Goal: Task Accomplishment & Management: Manage account settings

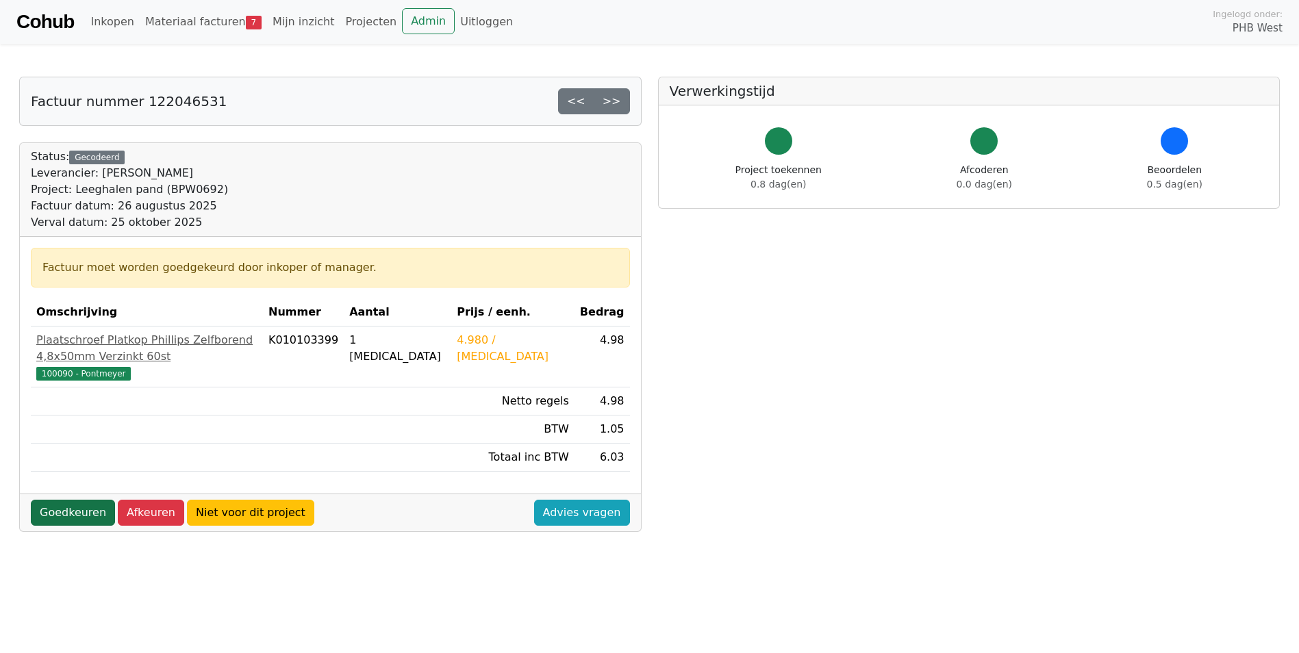
click at [83, 500] on link "Goedkeuren" at bounding box center [73, 513] width 84 height 26
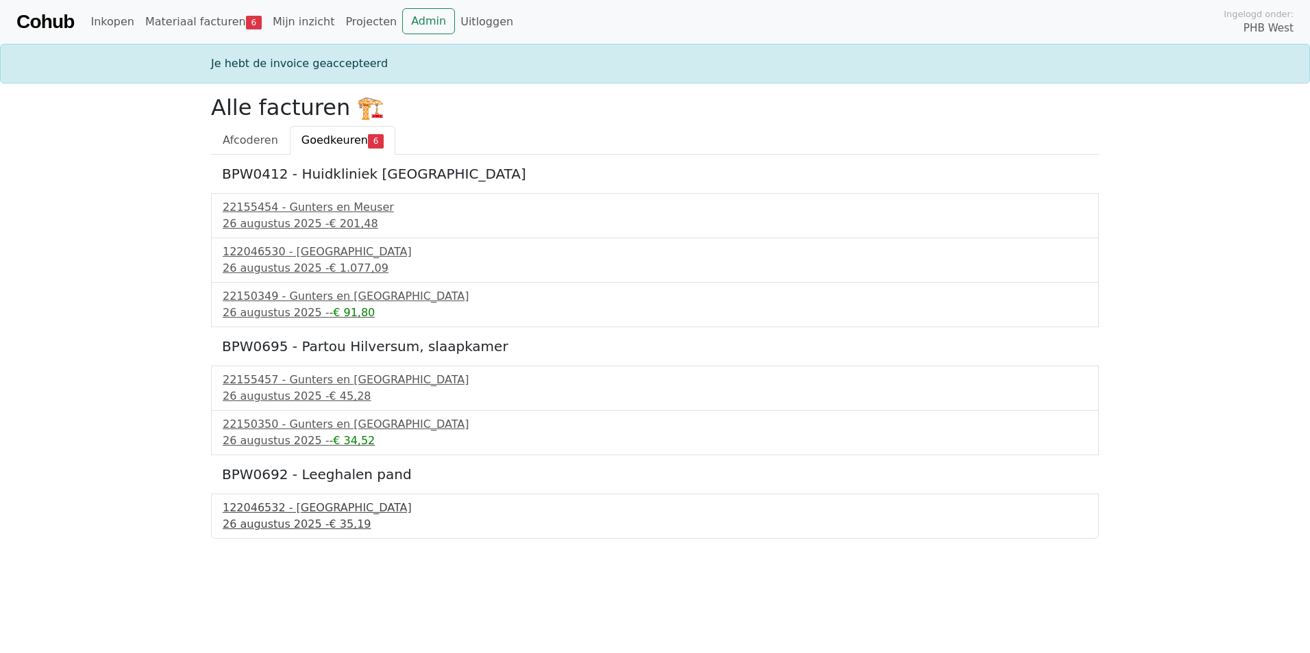
click at [293, 511] on div "122046532 - PontMeyer" at bounding box center [655, 508] width 864 height 16
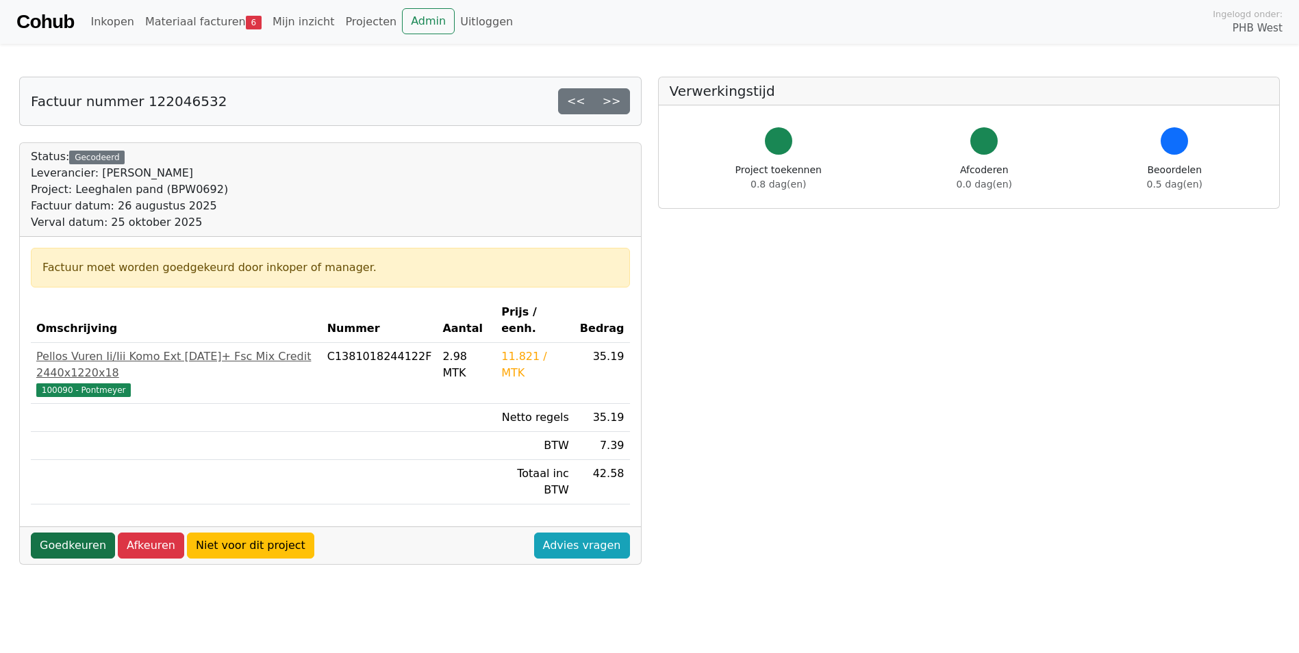
click at [77, 533] on link "Goedkeuren" at bounding box center [73, 546] width 84 height 26
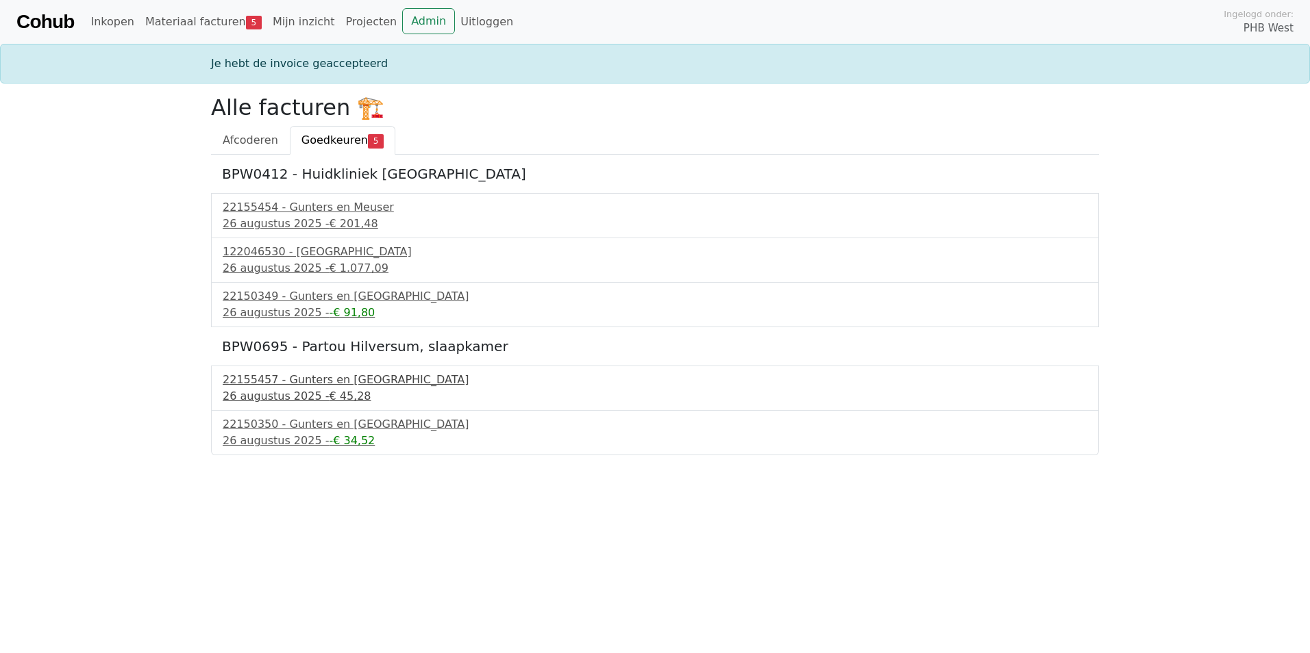
click at [325, 377] on div "22155457 - Gunters en Meuser" at bounding box center [655, 380] width 864 height 16
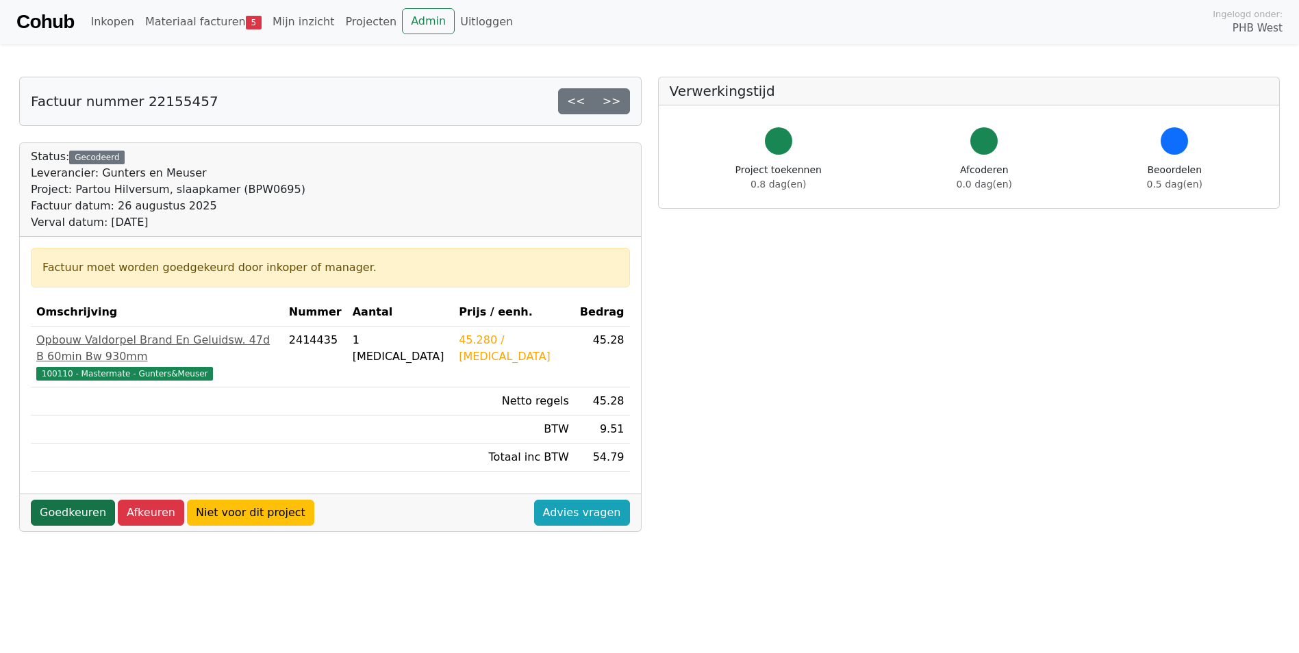
click at [75, 500] on link "Goedkeuren" at bounding box center [73, 513] width 84 height 26
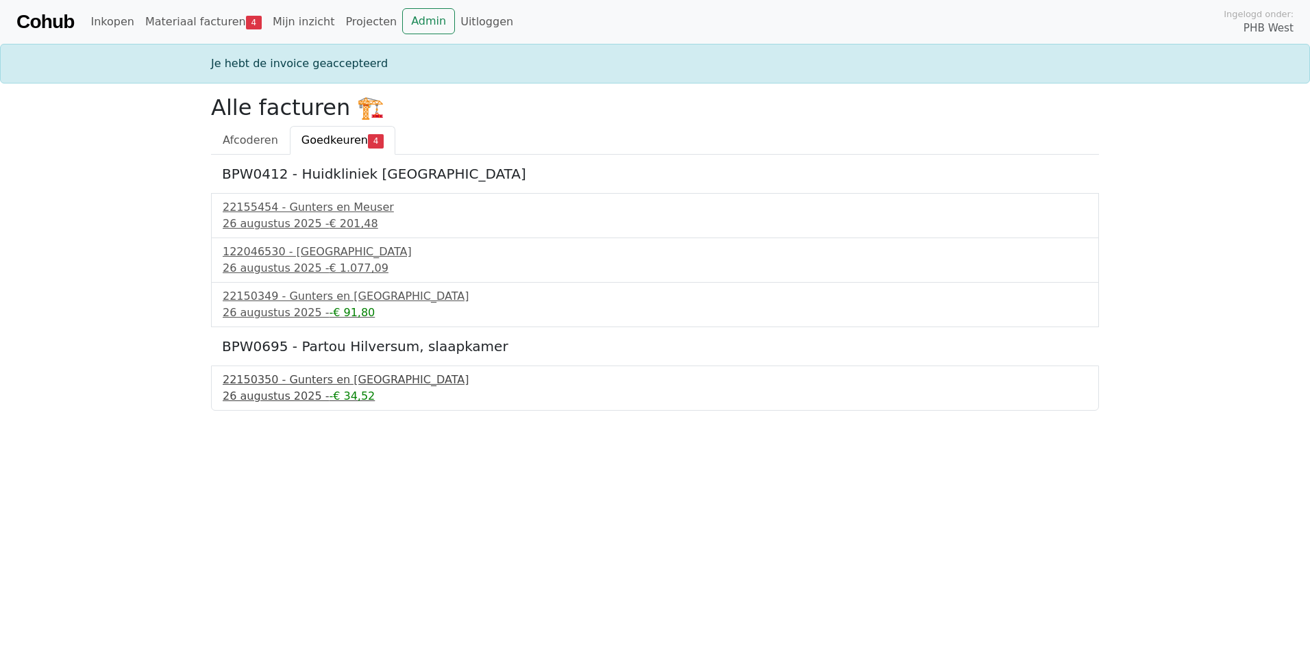
click at [317, 377] on div "22150350 - Gunters en Meuser" at bounding box center [655, 380] width 864 height 16
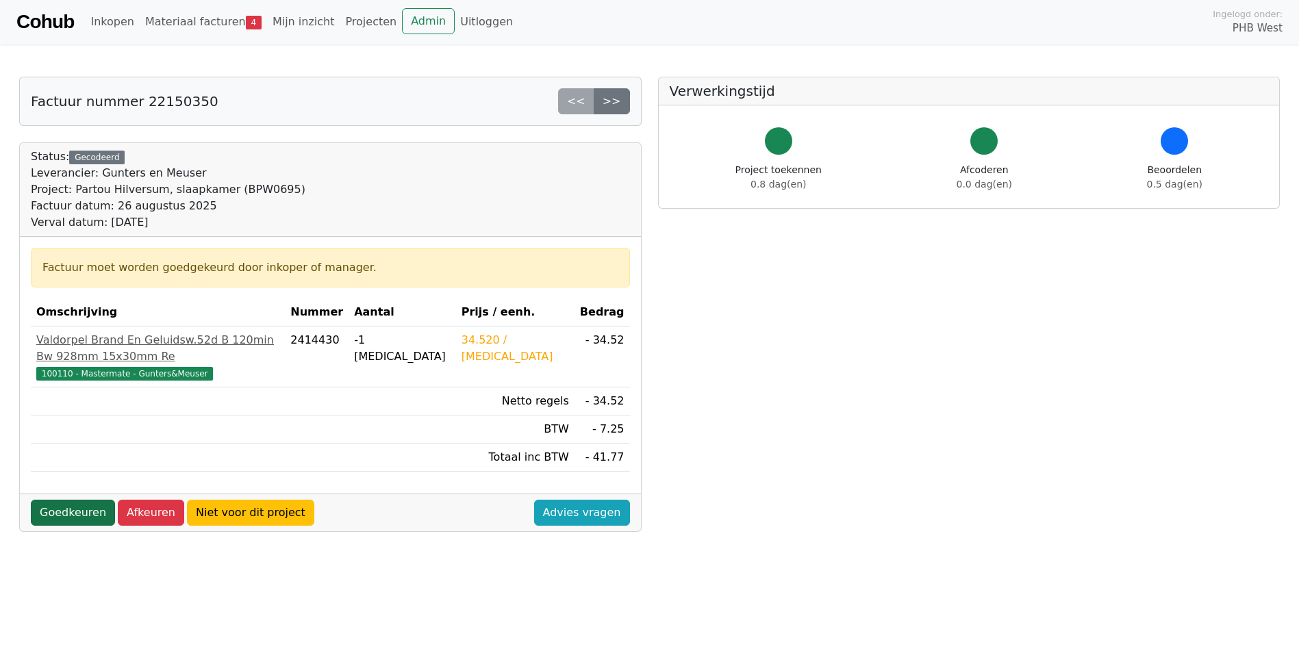
click at [82, 500] on link "Goedkeuren" at bounding box center [73, 513] width 84 height 26
